Goal: Contribute content: Add original content to the website for others to see

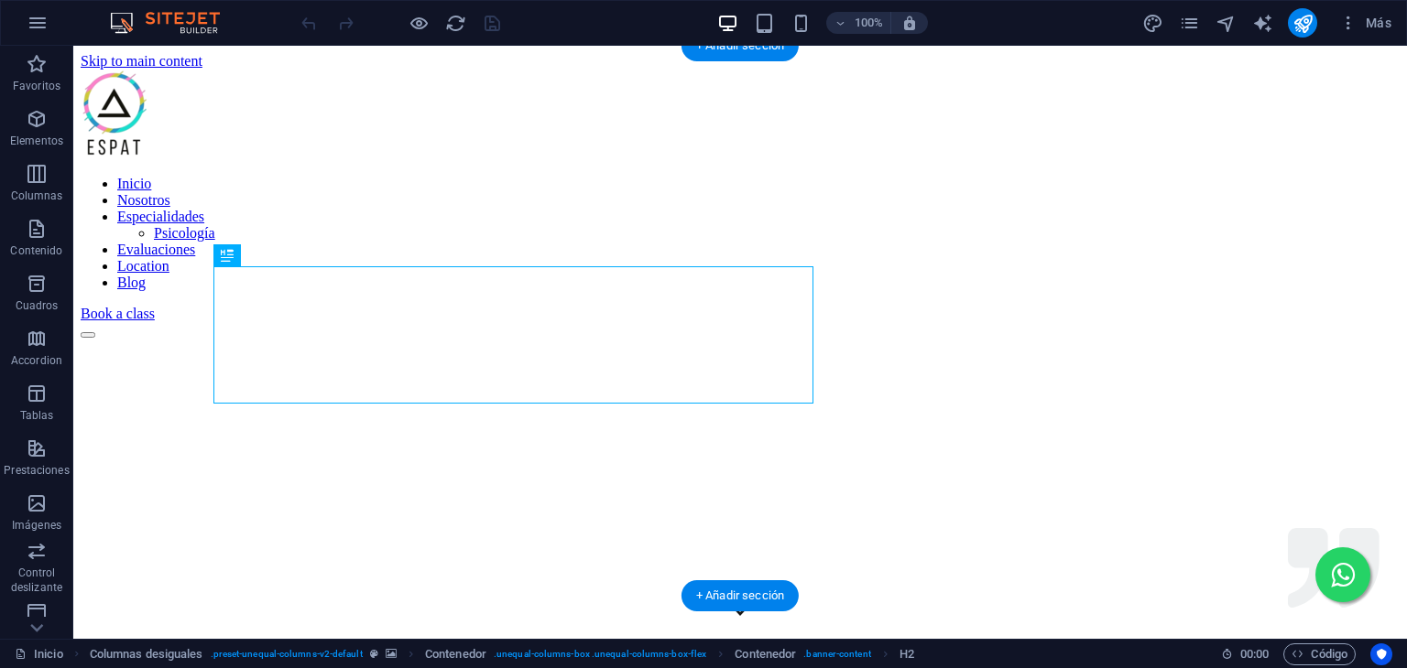
click at [119, 339] on figure at bounding box center [740, 670] width 1319 height 663
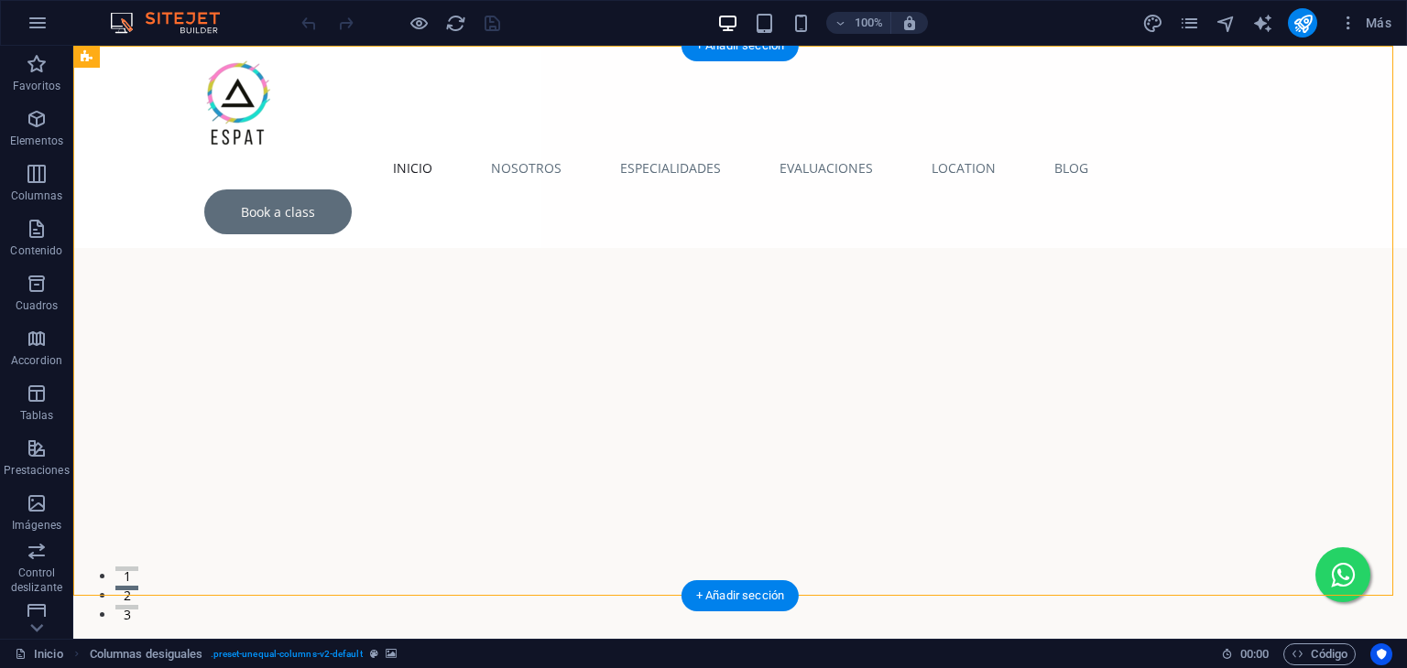
click at [119, 276] on figure at bounding box center [739, 436] width 1333 height 550
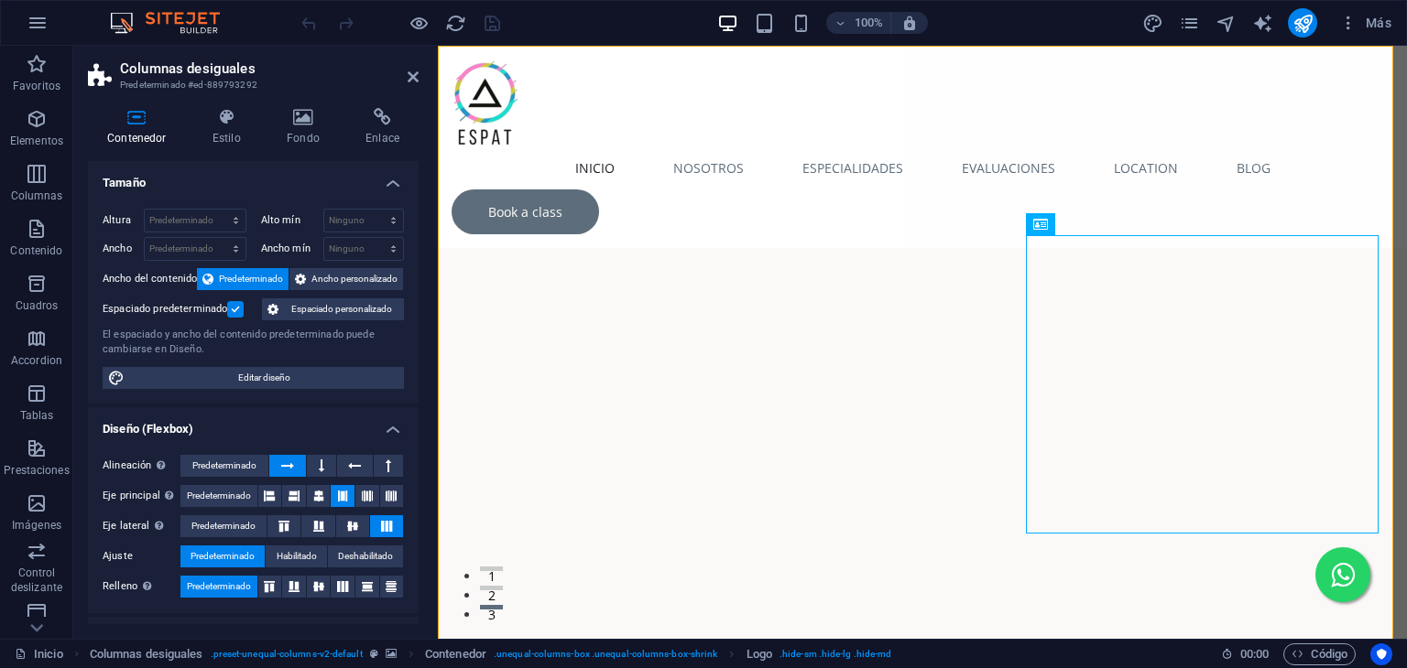
click at [950, 221] on figure at bounding box center [922, 503] width 969 height 595
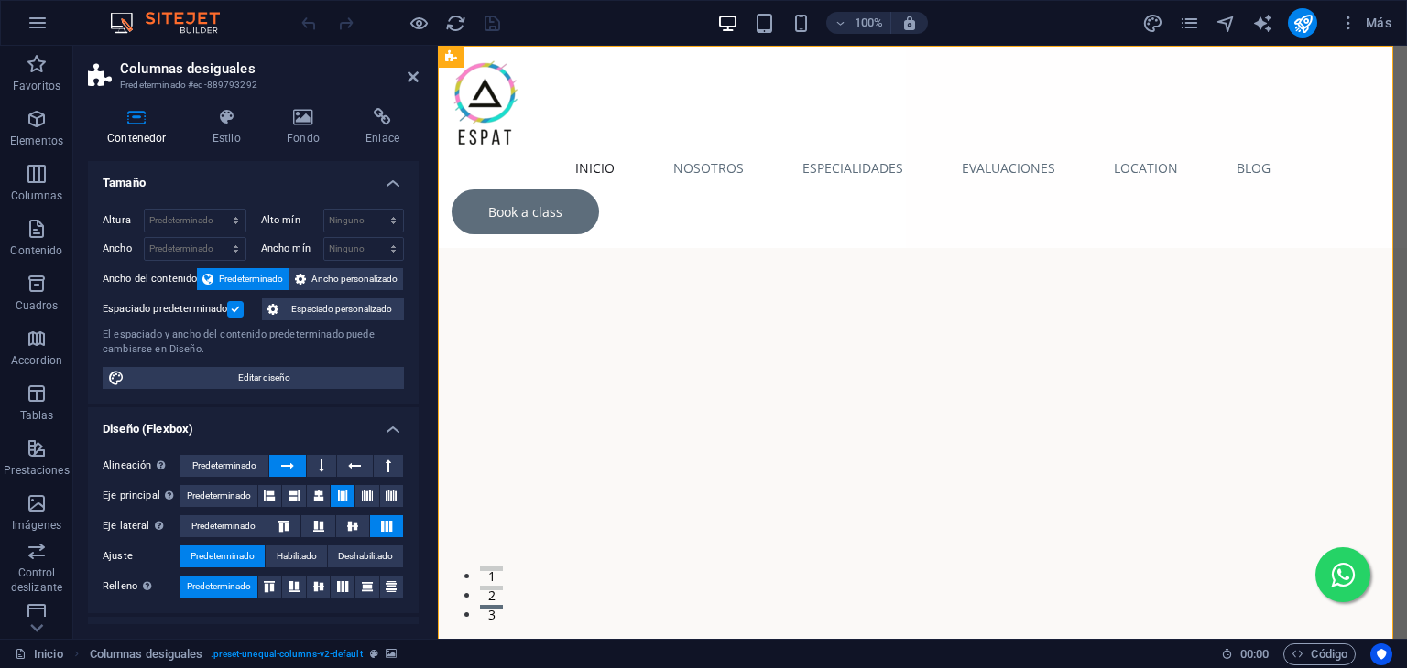
click at [950, 221] on figure at bounding box center [922, 503] width 969 height 595
click at [1007, 224] on figure at bounding box center [922, 503] width 969 height 595
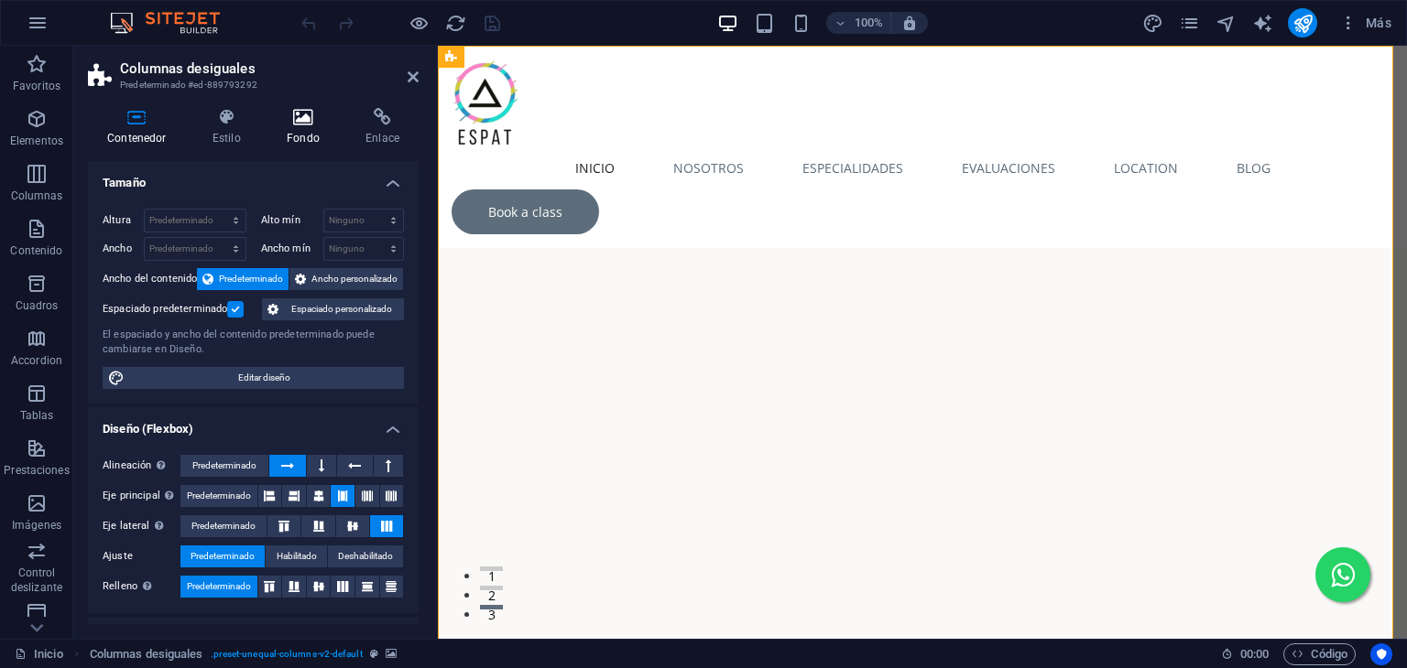
click at [309, 125] on icon at bounding box center [302, 117] width 71 height 18
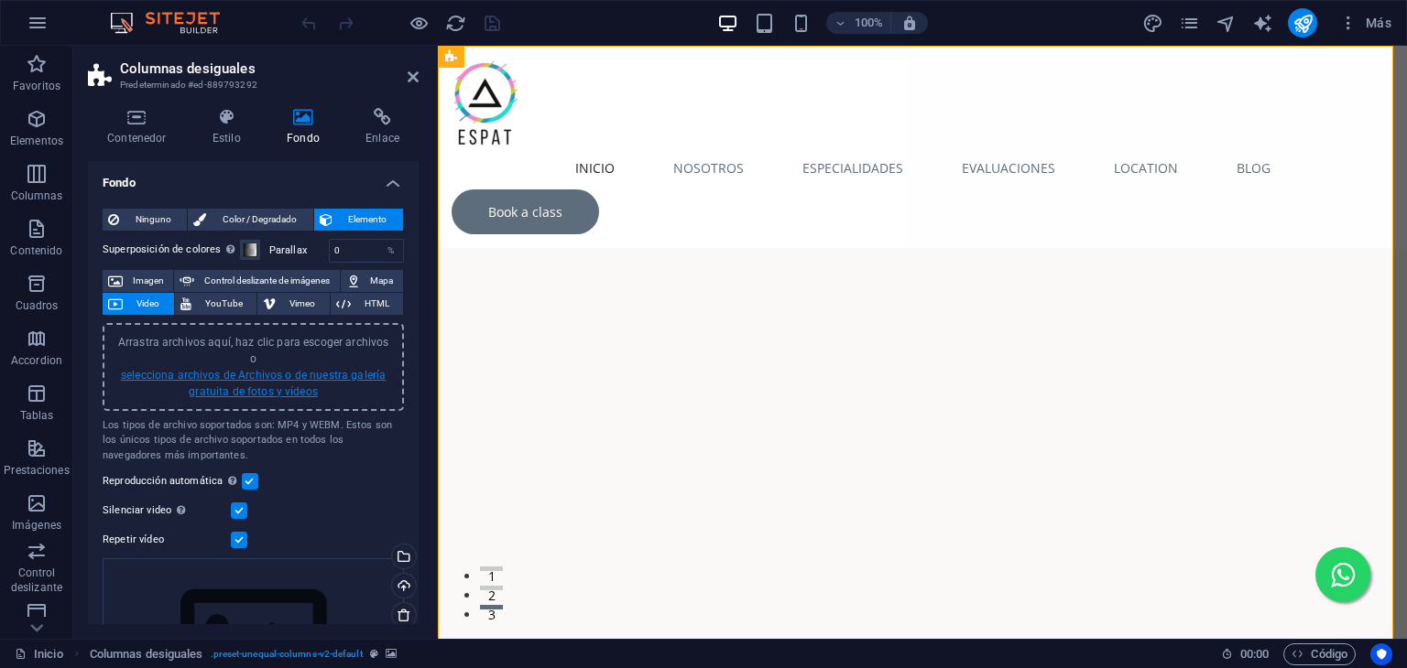
click at [256, 369] on link "selecciona archivos de Archivos o de nuestra galería gratuita de fotos y vídeos" at bounding box center [253, 383] width 265 height 29
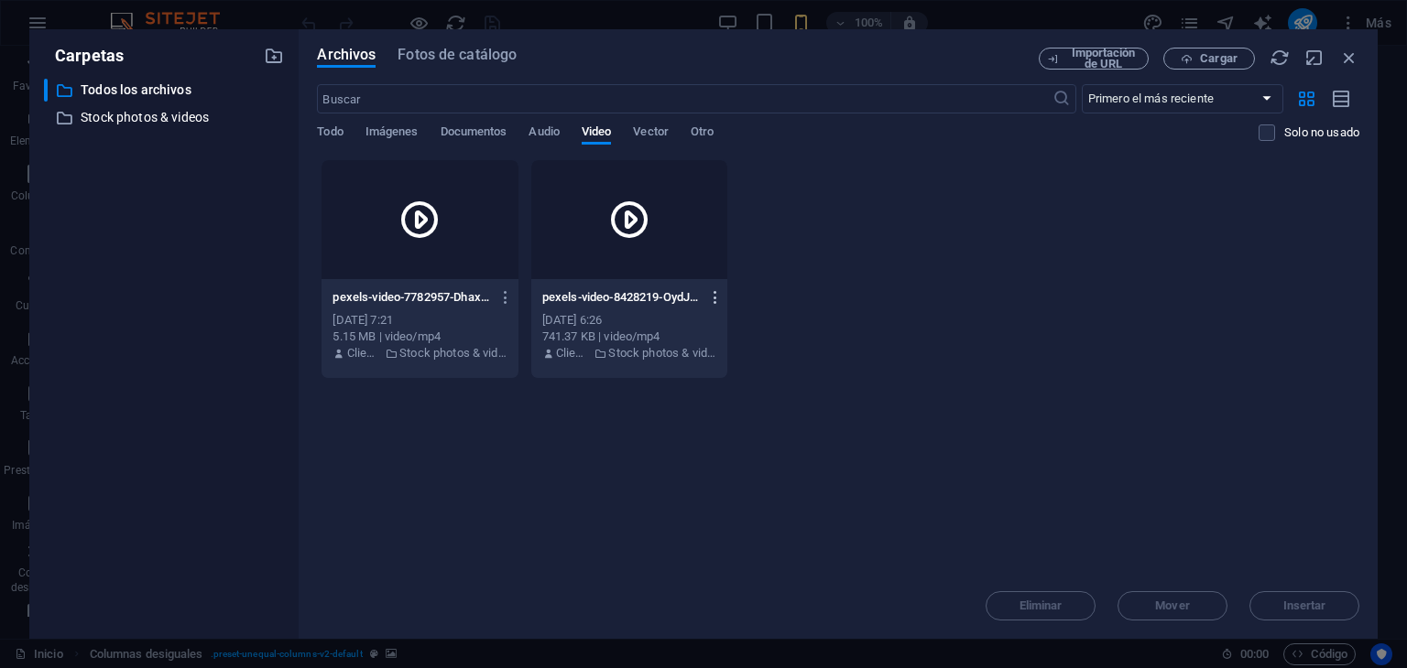
click at [717, 298] on icon "button" at bounding box center [715, 297] width 17 height 16
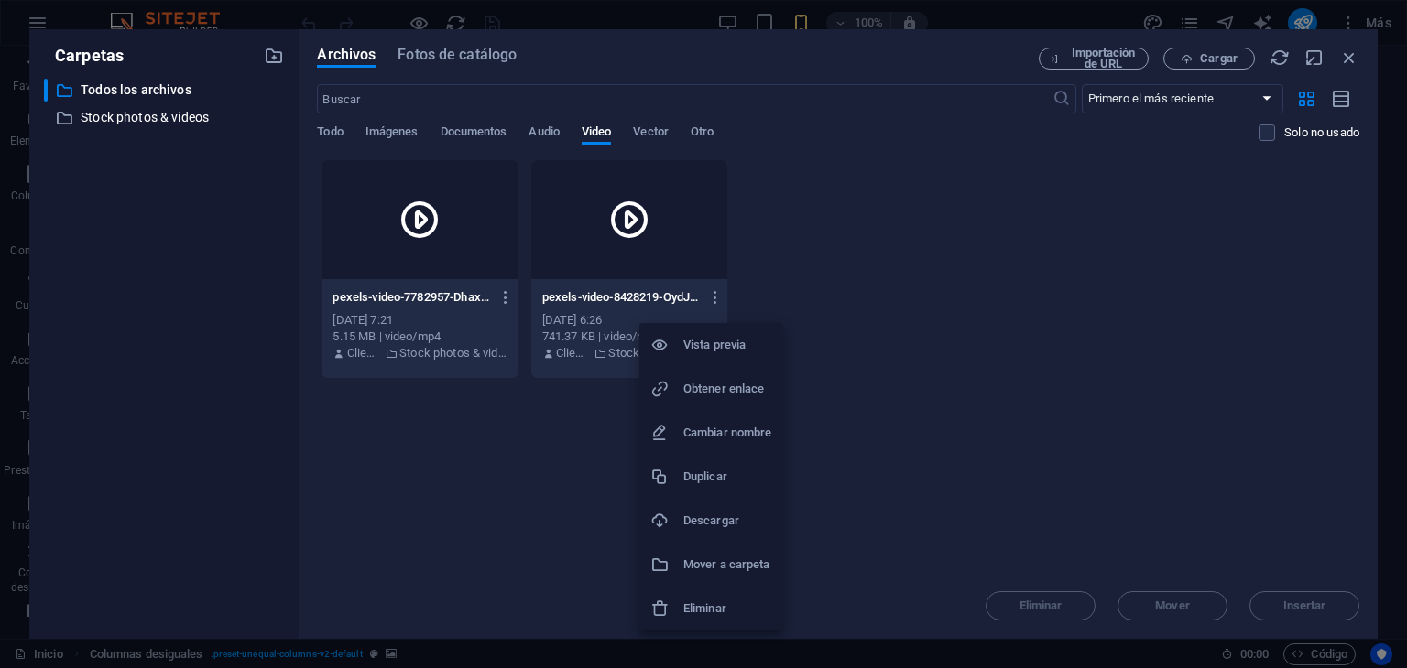
click at [712, 346] on h6 "Vista previa" at bounding box center [727, 345] width 88 height 22
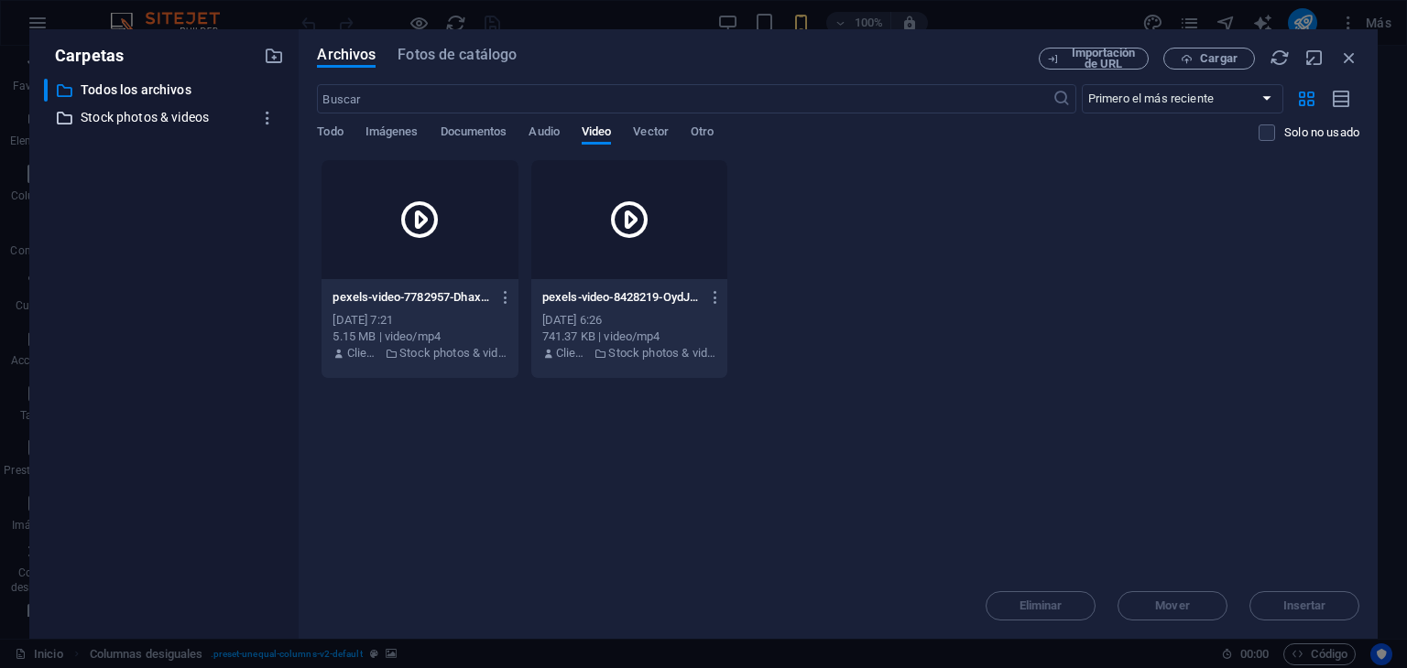
click at [128, 118] on p "Stock photos & videos" at bounding box center [166, 117] width 170 height 21
click at [145, 86] on p "Todos los archivos" at bounding box center [166, 90] width 170 height 21
click at [456, 58] on span "Fotos de catálogo" at bounding box center [456, 55] width 119 height 22
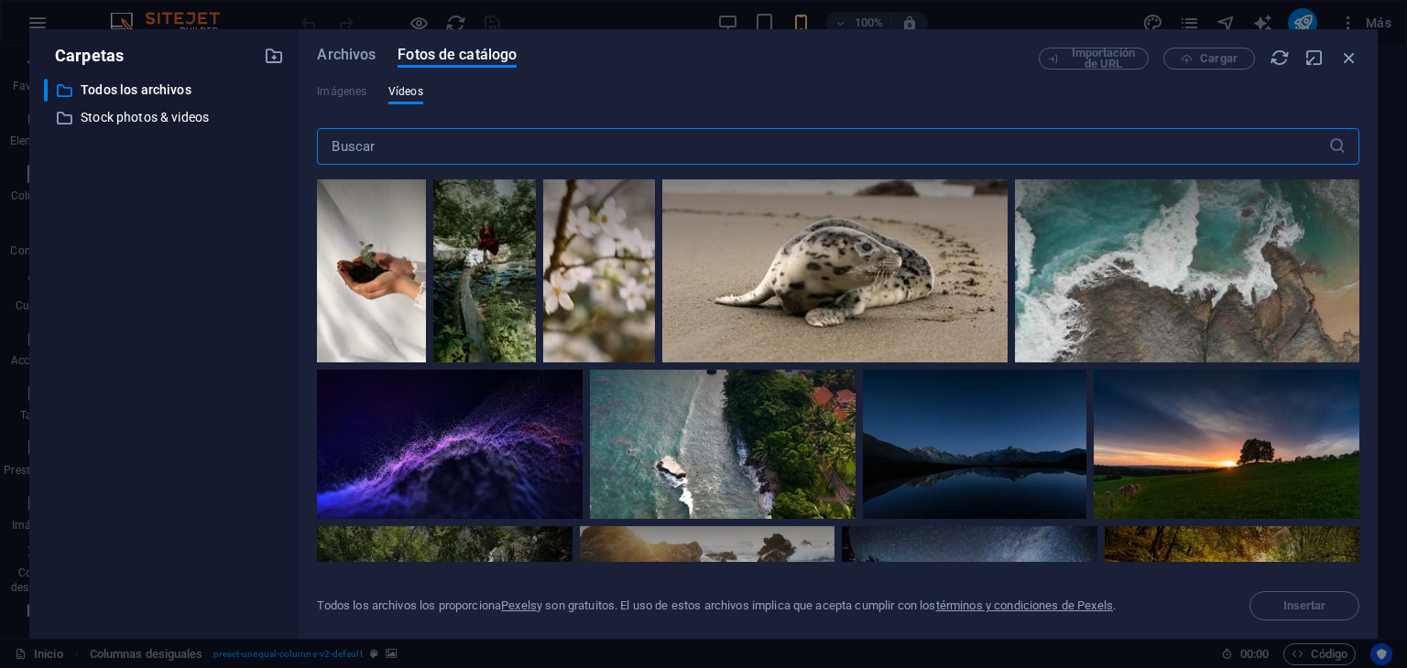
click at [615, 150] on input "text" at bounding box center [822, 146] width 1010 height 37
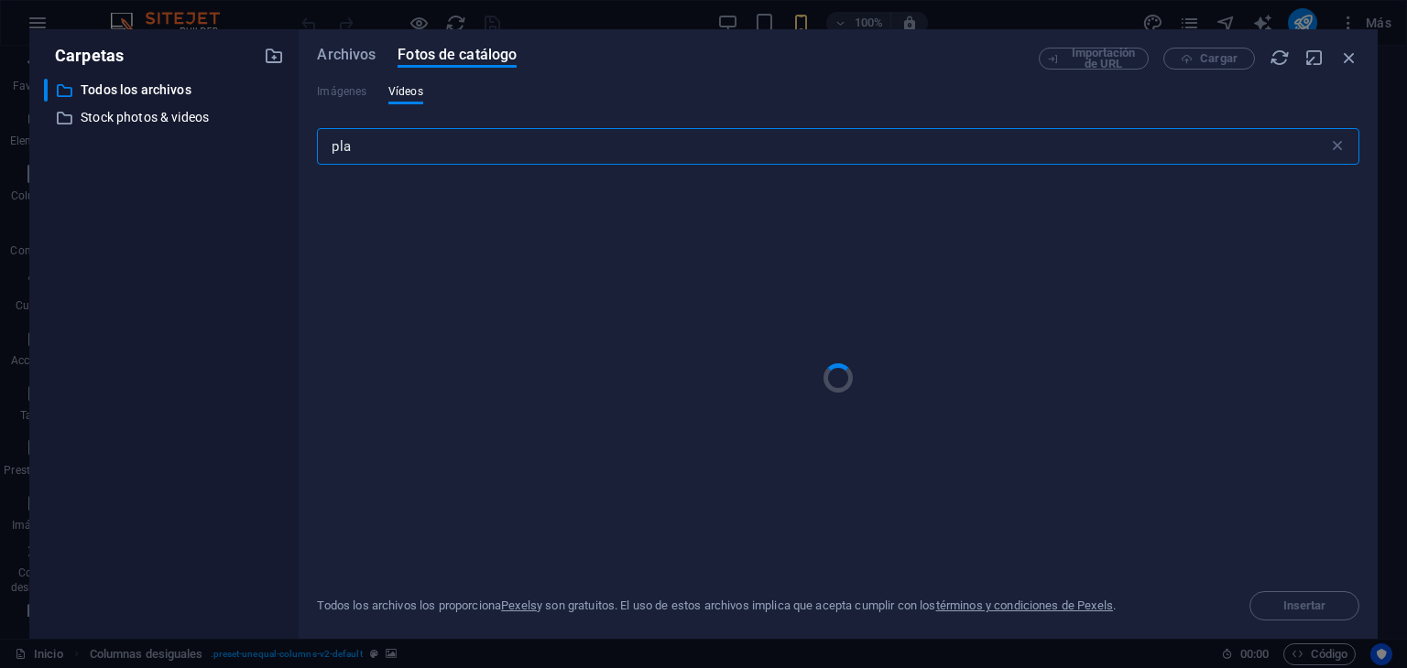
type input "play"
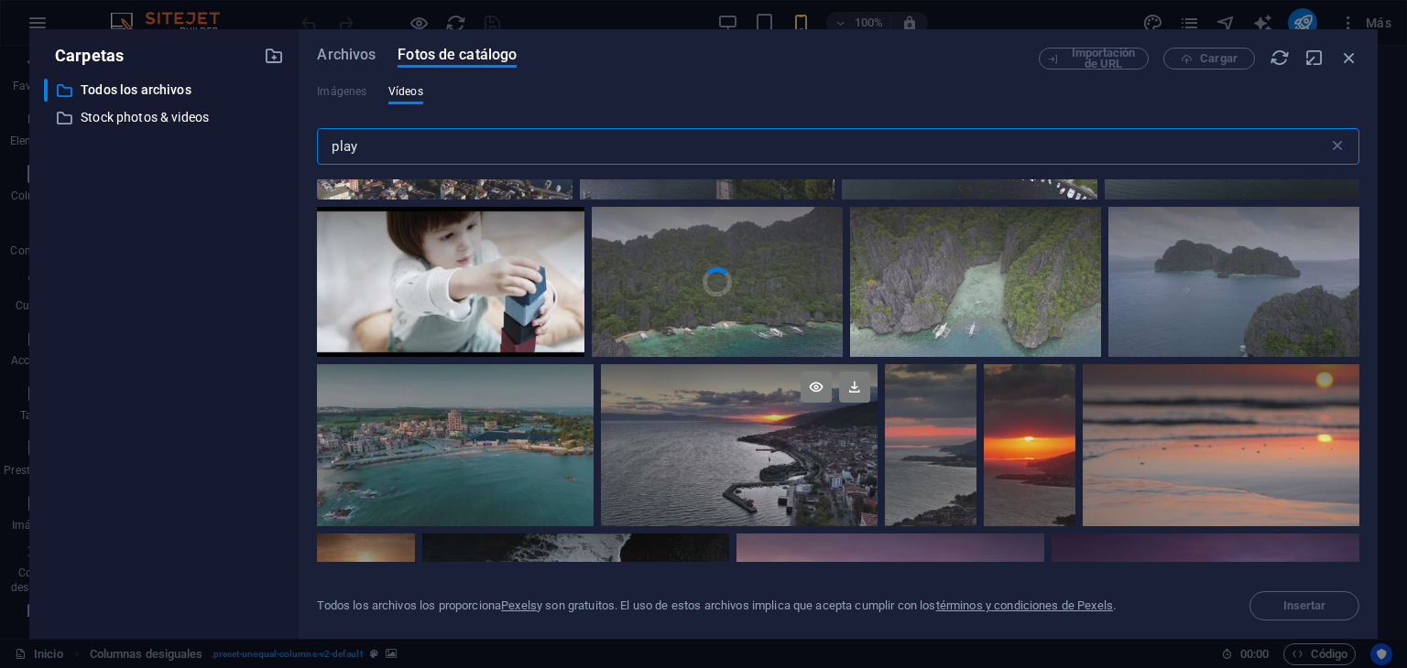
scroll to position [1648, 0]
